Goal: Task Accomplishment & Management: Complete application form

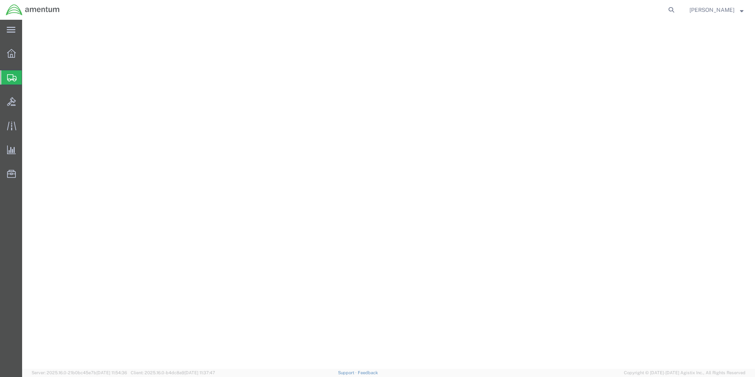
click at [0, 0] on span "Create Shipment" at bounding box center [0, 0] width 0 height 0
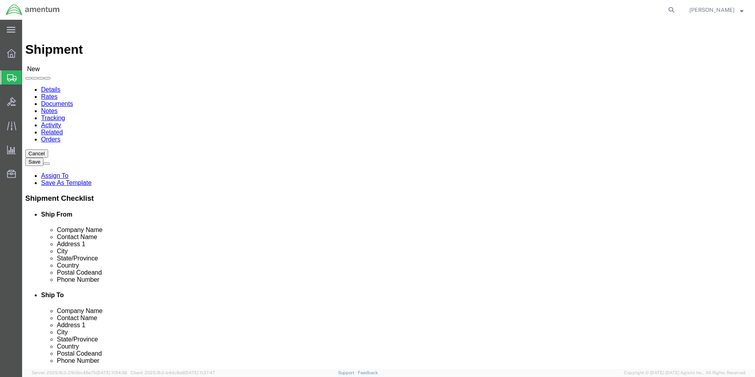
click input "text"
type input "E"
click input "text"
type input "E"
type input "EHO"
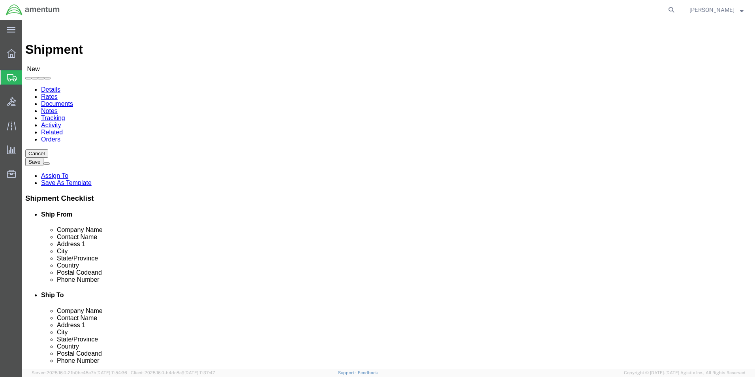
select select "49929"
select select "[GEOGRAPHIC_DATA]"
click input "text"
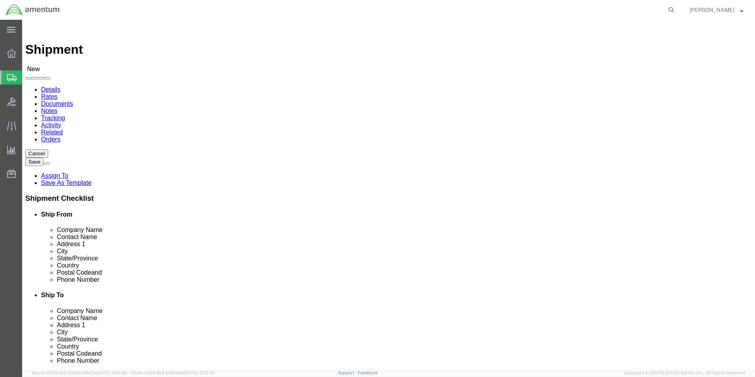
type input "[PERSON_NAME][EMAIL_ADDRESS][PERSON_NAME][DOMAIN_NAME]"
click input "checkbox"
checkbox input "false"
click input "text"
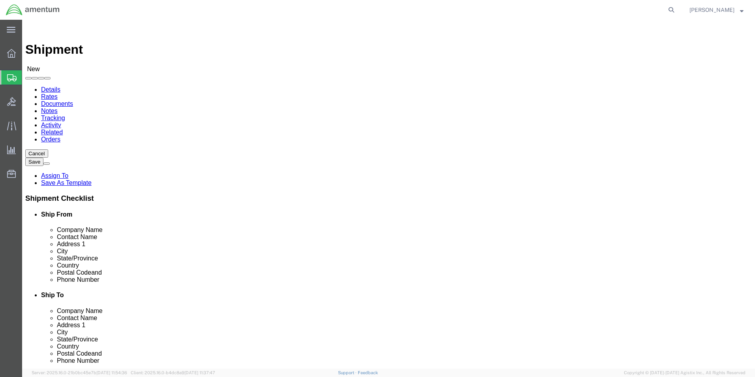
type input "PRE"
click p "- PRECISION ACCESSORIES & INSTRUMENTS - ([PERSON_NAME]) [STREET_ADDRESS] , 12:0…"
select select "GA"
type input "PRECISION ACCESSORIES & INSTRUMENTS"
drag, startPoint x: 436, startPoint y: 162, endPoint x: 374, endPoint y: 160, distance: 62.4
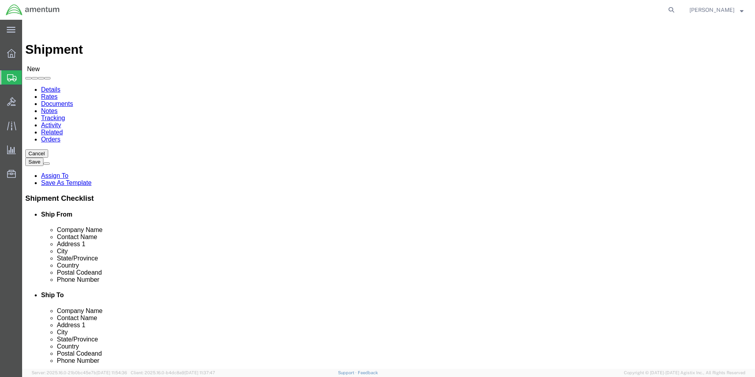
click div "Contact Name"
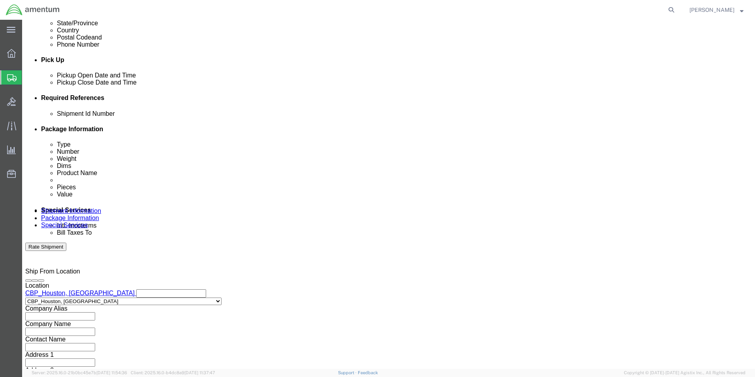
scroll to position [237, 0]
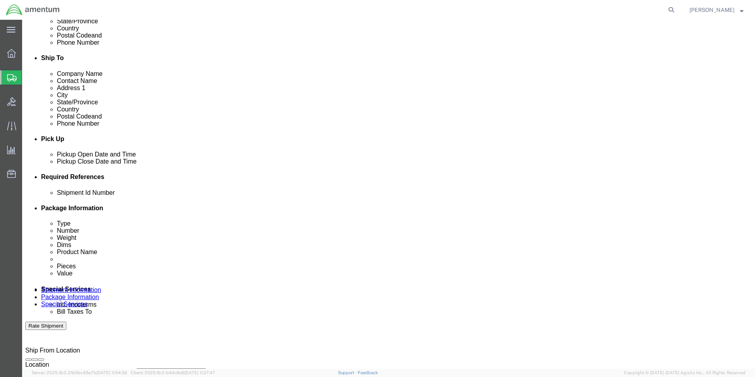
type input "CORE CHARGE"
click div "[DATE] 1:00 PM"
type input "2:00 PM"
click button "Apply"
click button "Add reference"
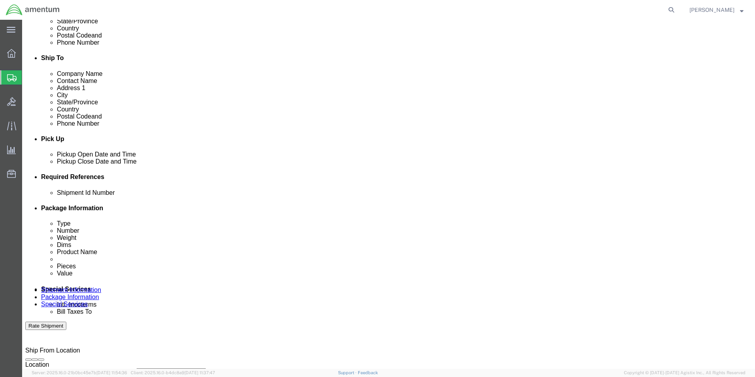
click button "Add reference"
click input "text"
type input "[DATE]"
click select "Select Account Type Activity ID Airline Appointment Number ASN Batch Request # …"
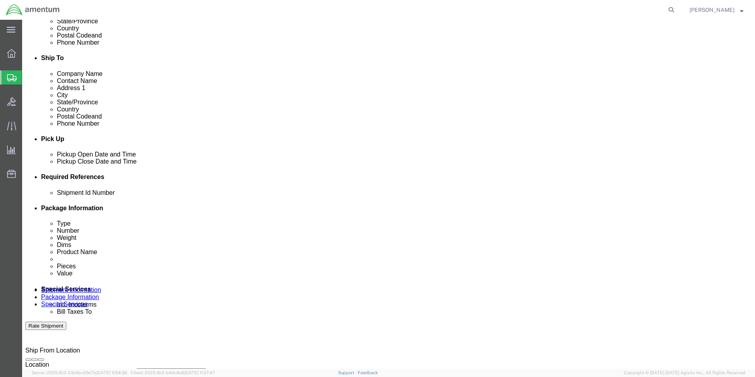
select select "CUSTREF"
click select "Select Account Type Activity ID Airline Appointment Number ASN Batch Request # …"
click input "text"
type input "CORE RTN CBP0043077"
click select "Select Account Type Activity ID Airline Appointment Number ASN Batch Request # …"
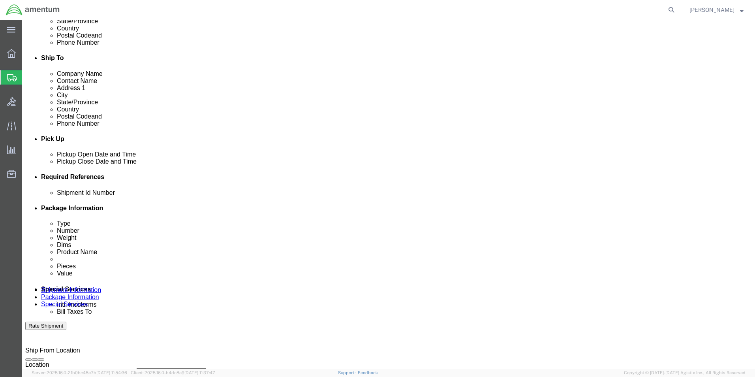
select select "PROJNUM"
click select "Select Account Type Activity ID Airline Appointment Number ASN Batch Request # …"
click input "text"
type input "6118.03.03.2219.000.EHO.0000"
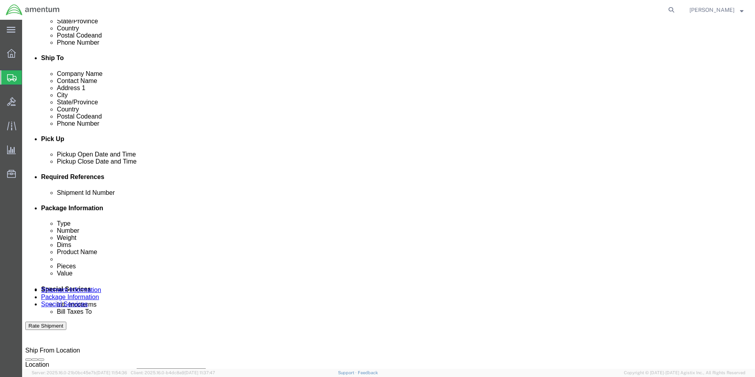
click select "Select Account Type Activity ID Airline Appointment Number ASN Batch Request # …"
select select "DEPT"
click select "Select Account Type Activity ID Airline Appointment Number ASN Batch Request # …"
click input "text"
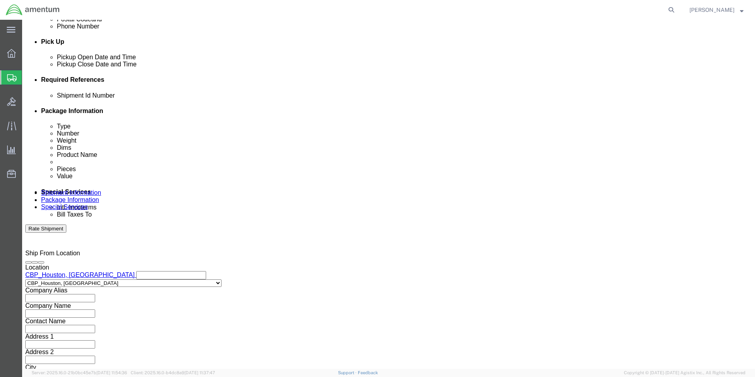
scroll to position [344, 0]
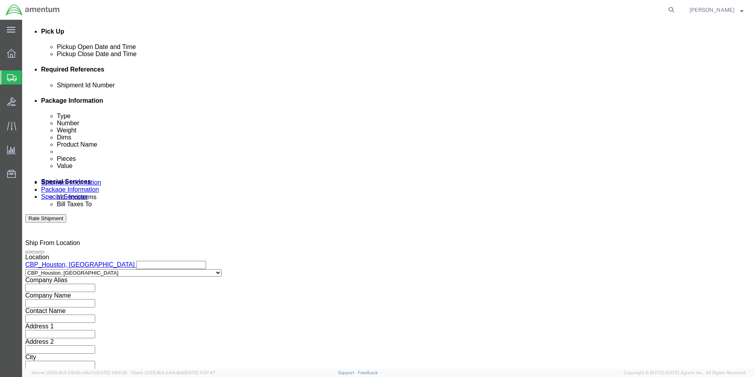
type input "CBP"
click button "Continue"
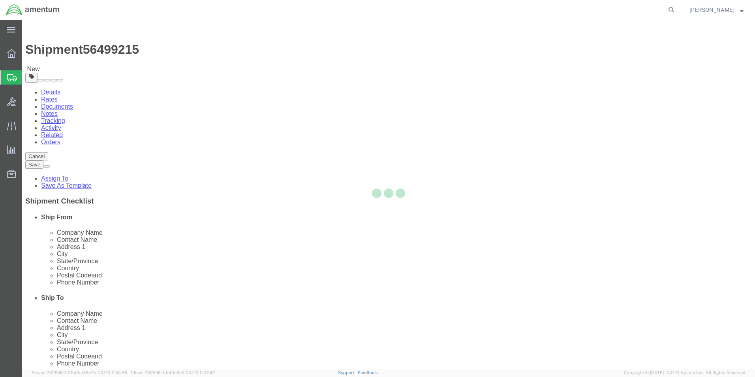
select select "CBOX"
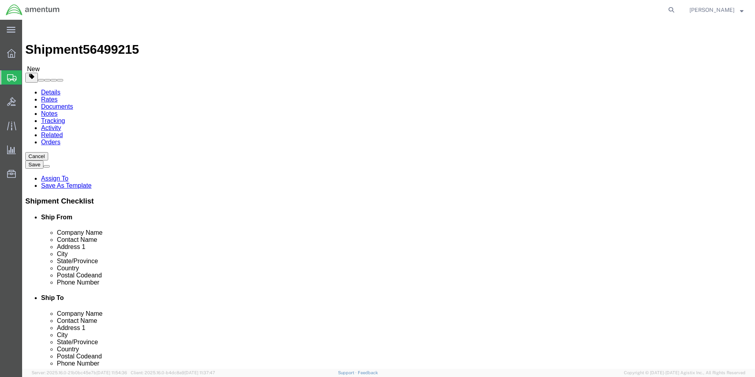
click input "text"
type input "15.5"
type input "27"
type input "1"
type input "27"
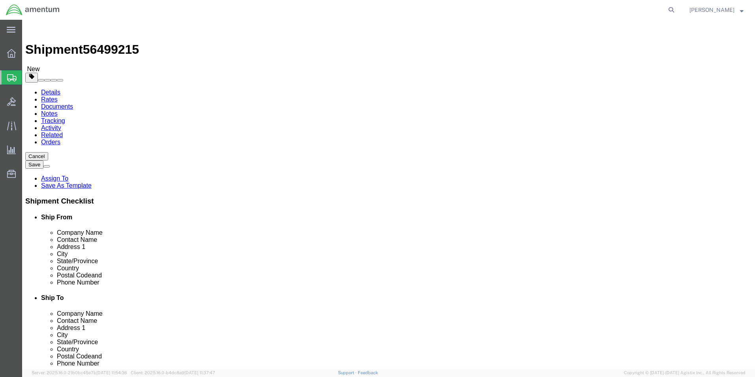
type input "15"
type input "6.5"
click input "0.00"
type input "0"
type input "15.5"
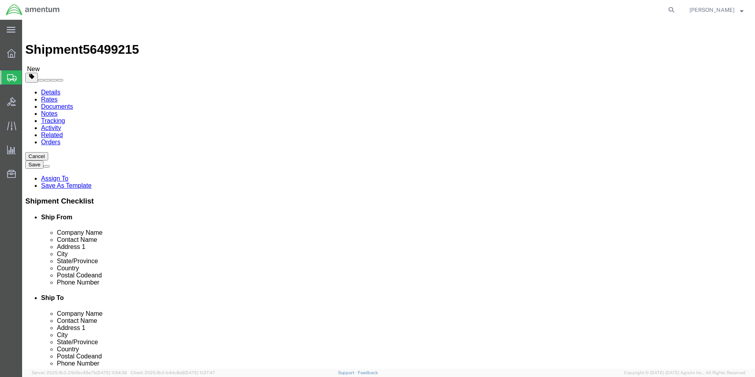
click link "Add Content"
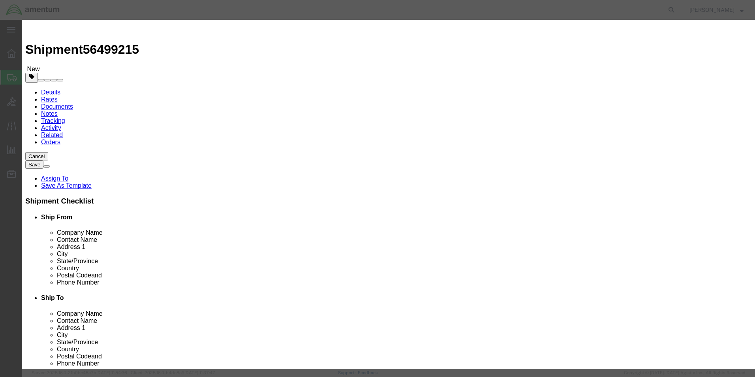
click input "text"
type input "TORQUE TUBE ASSY"
type input "1"
type input "25000.00"
select select "USD"
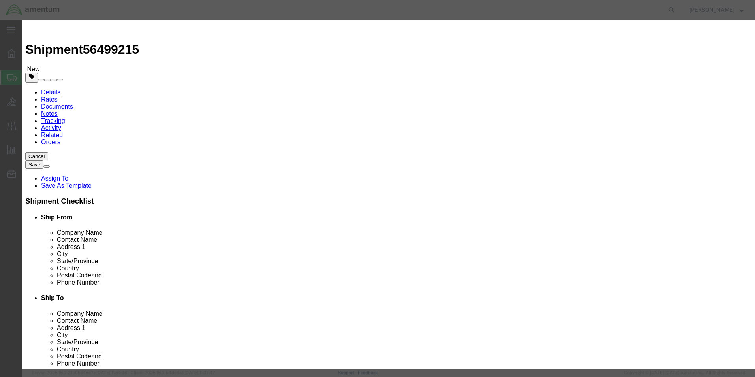
click button "Save & Close"
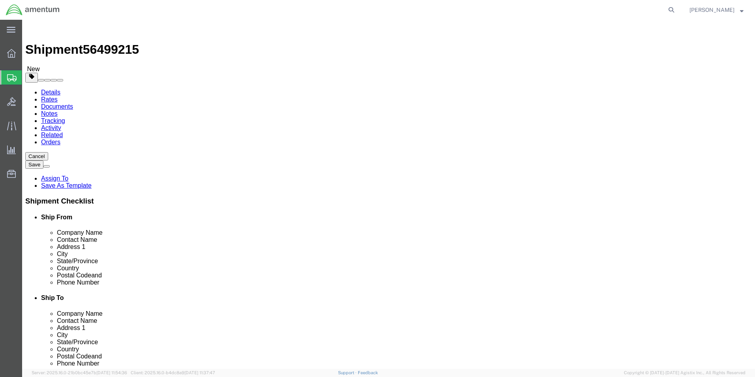
click button "Rate Shipment"
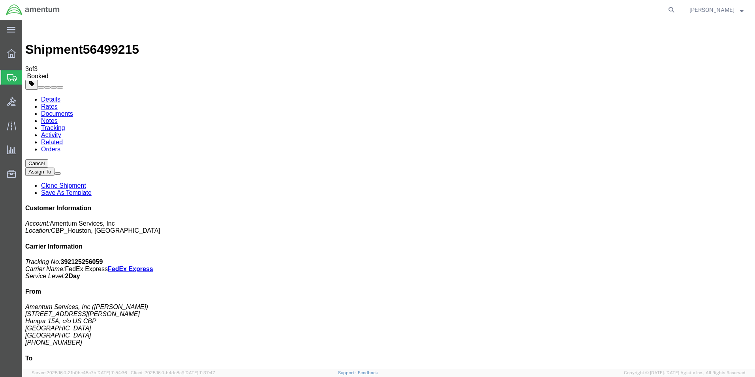
checkbox input "true"
click at [49, 96] on link "Details" at bounding box center [50, 99] width 19 height 7
click link "Schedule pickup request"
